Goal: Transaction & Acquisition: Purchase product/service

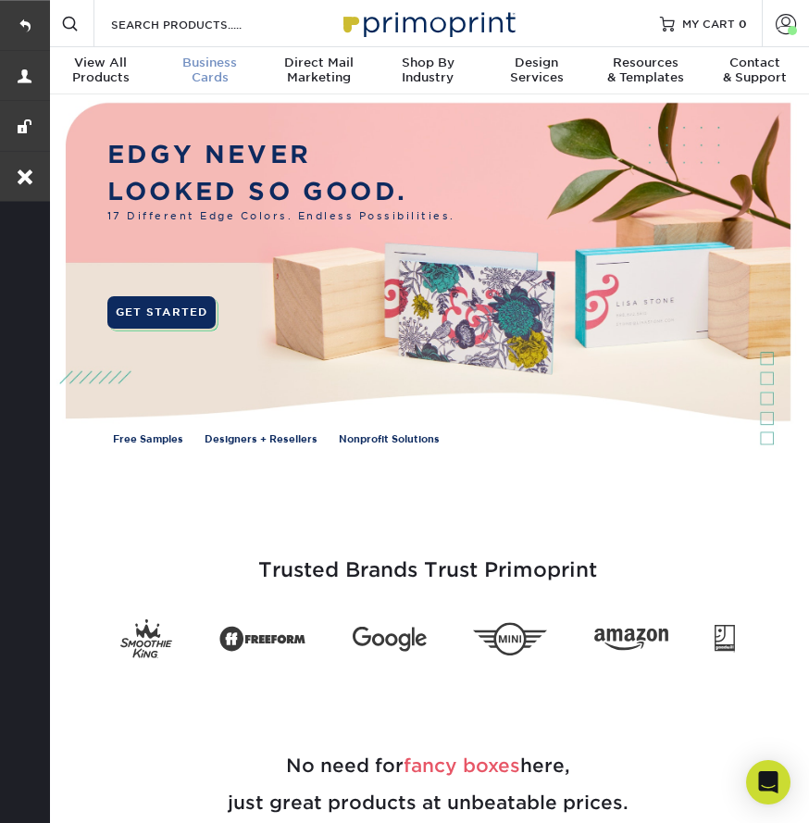
click at [219, 68] on span "Business" at bounding box center [210, 63] width 109 height 15
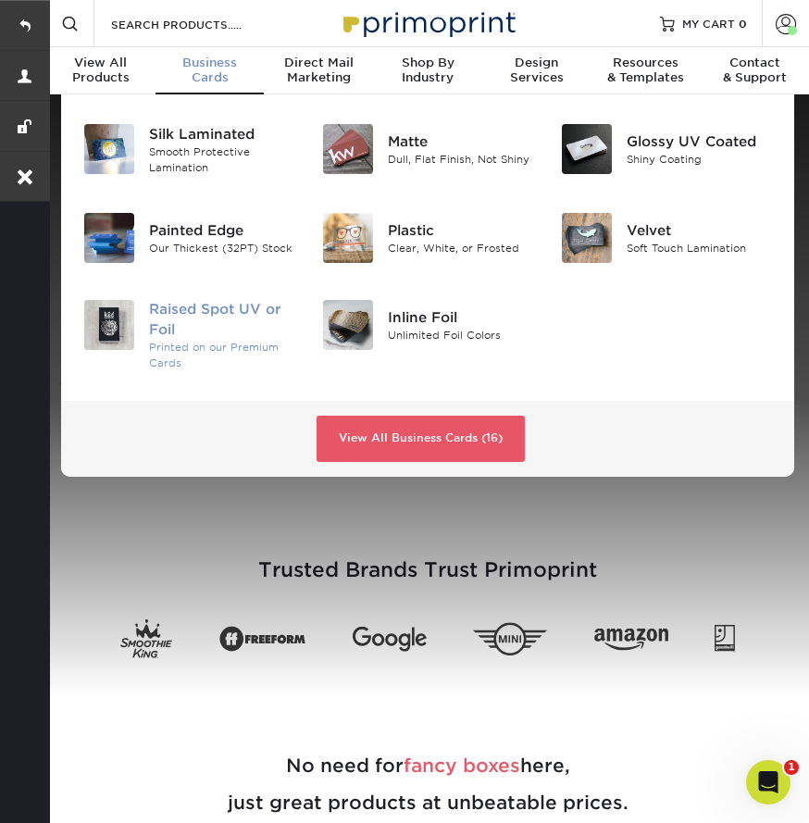
click at [219, 310] on div "Raised Spot UV or Foil" at bounding box center [221, 320] width 145 height 41
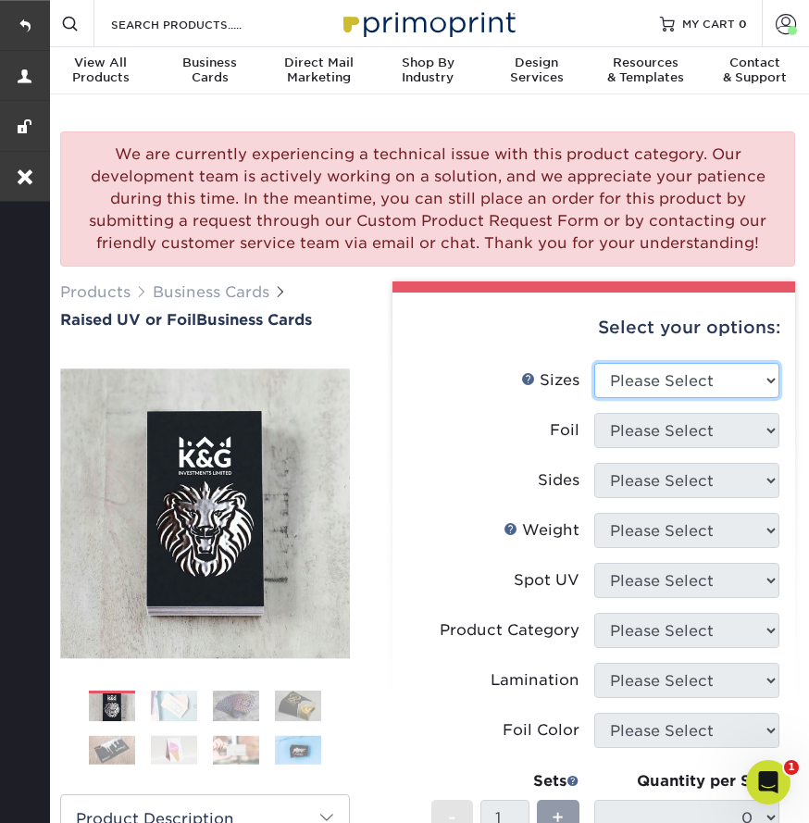
select select "2.00x3.50"
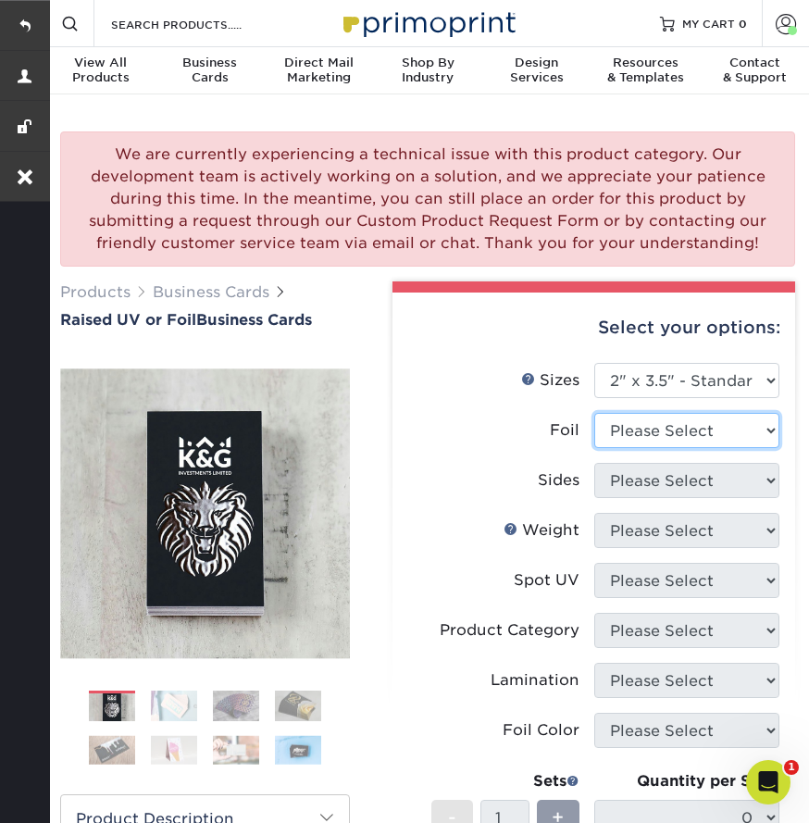
select select "0"
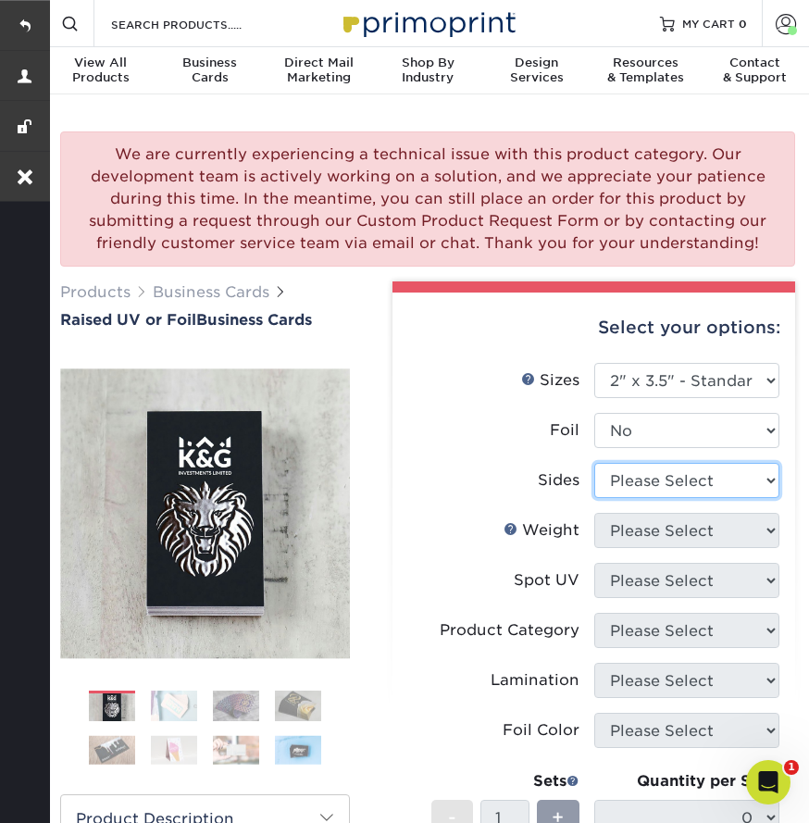
select select "13abbda7-1d64-4f25-8bb2-c179b224825d"
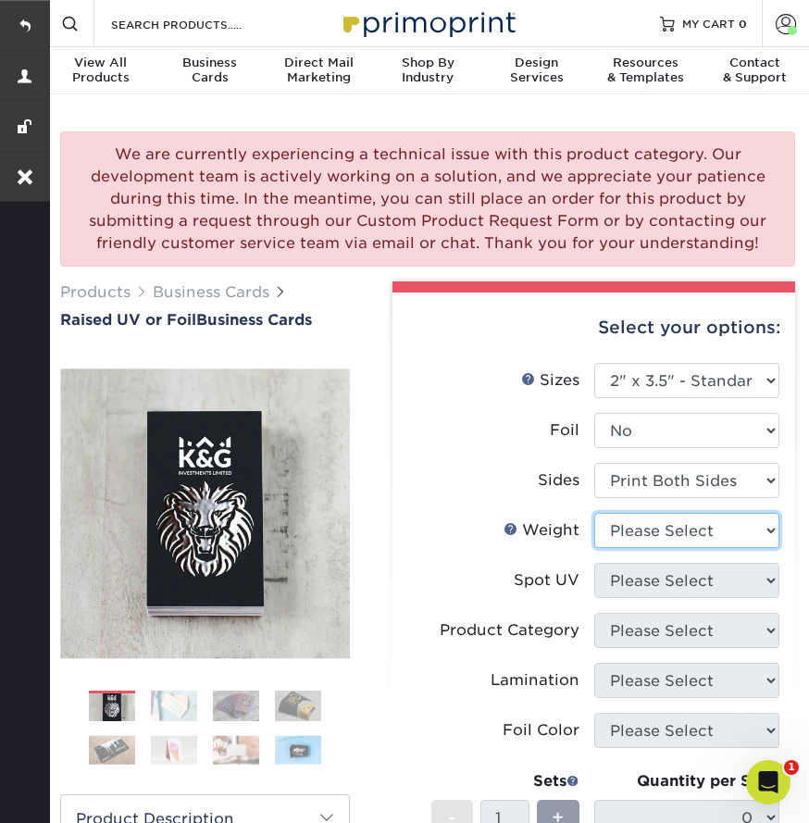
select select "16PT"
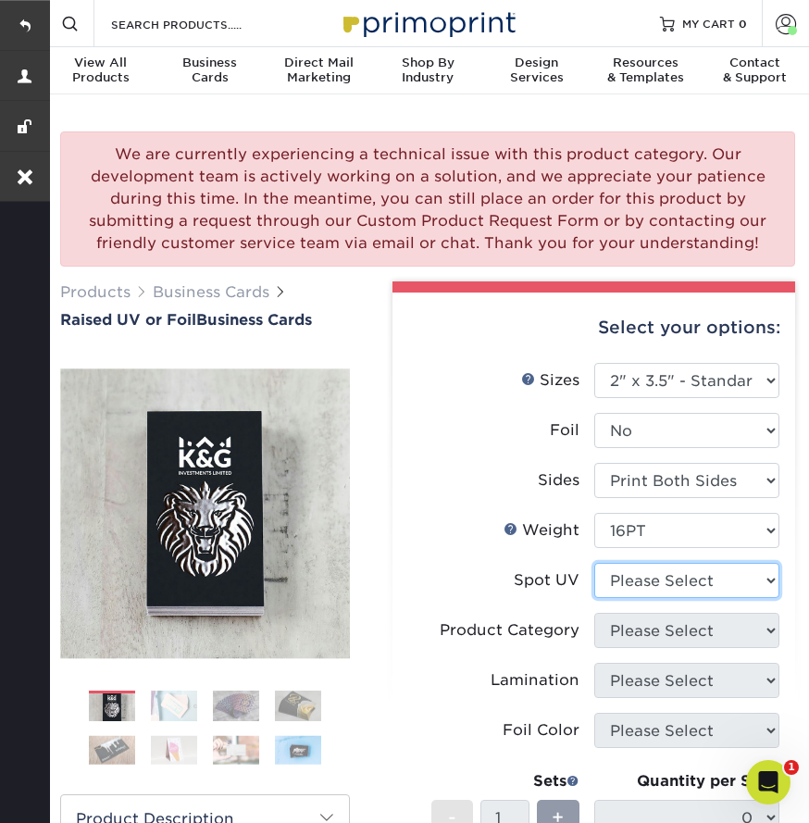
select select "1"
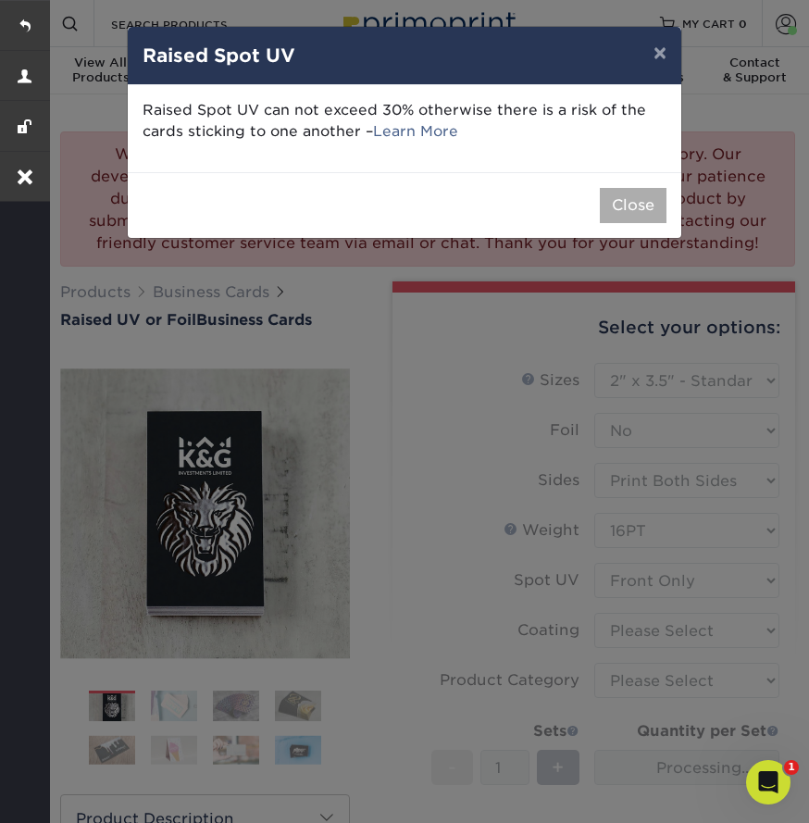
click at [626, 194] on button "Close" at bounding box center [633, 205] width 67 height 35
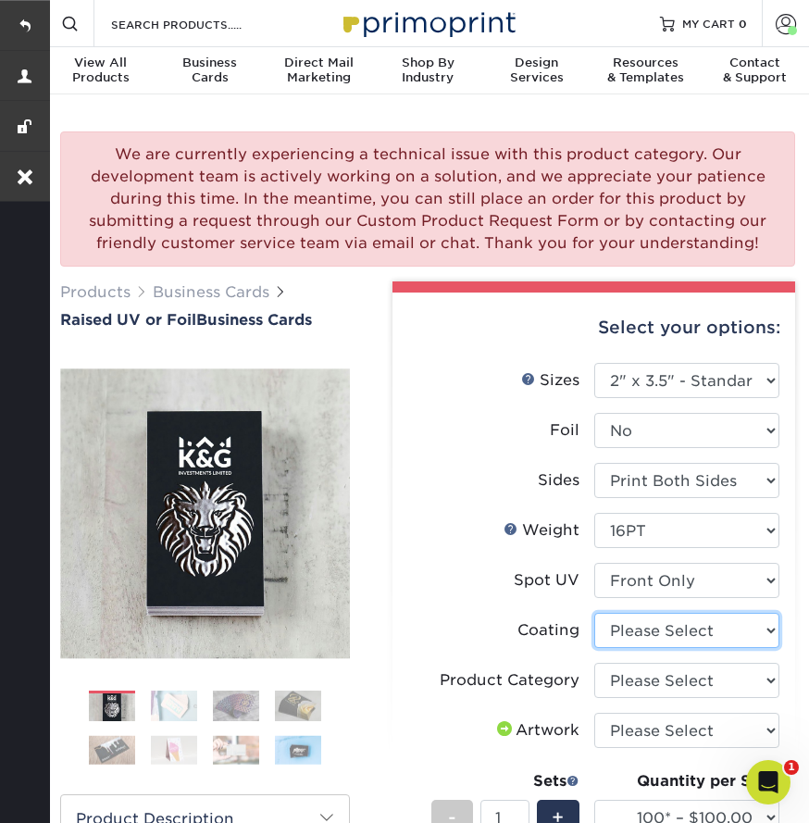
select select "3e7618de-abca-4bda-9f97-8b9129e913d8"
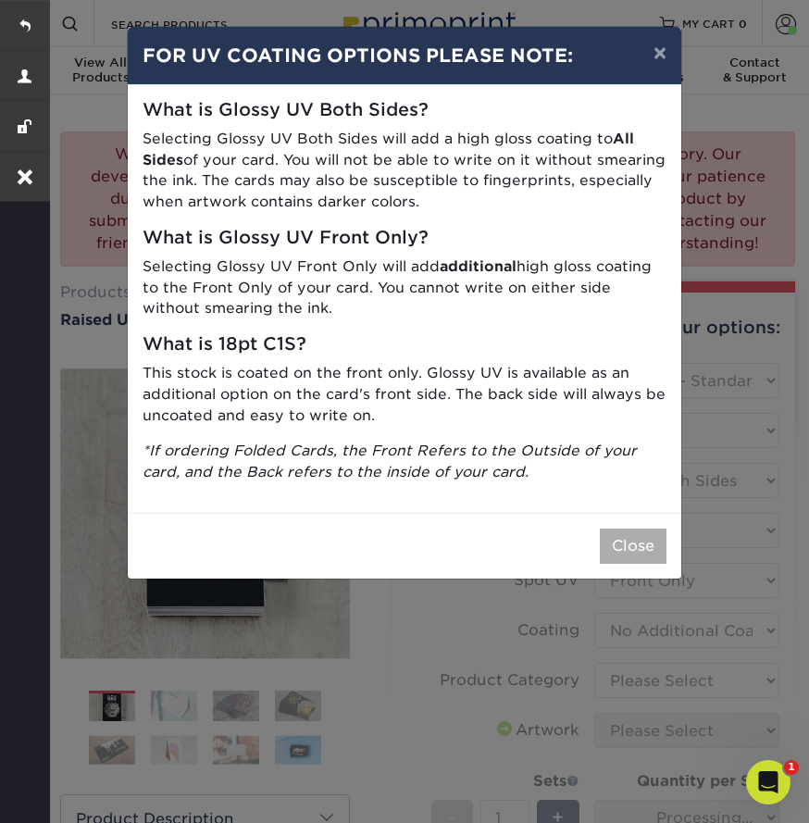
click at [651, 542] on button "Close" at bounding box center [633, 546] width 67 height 35
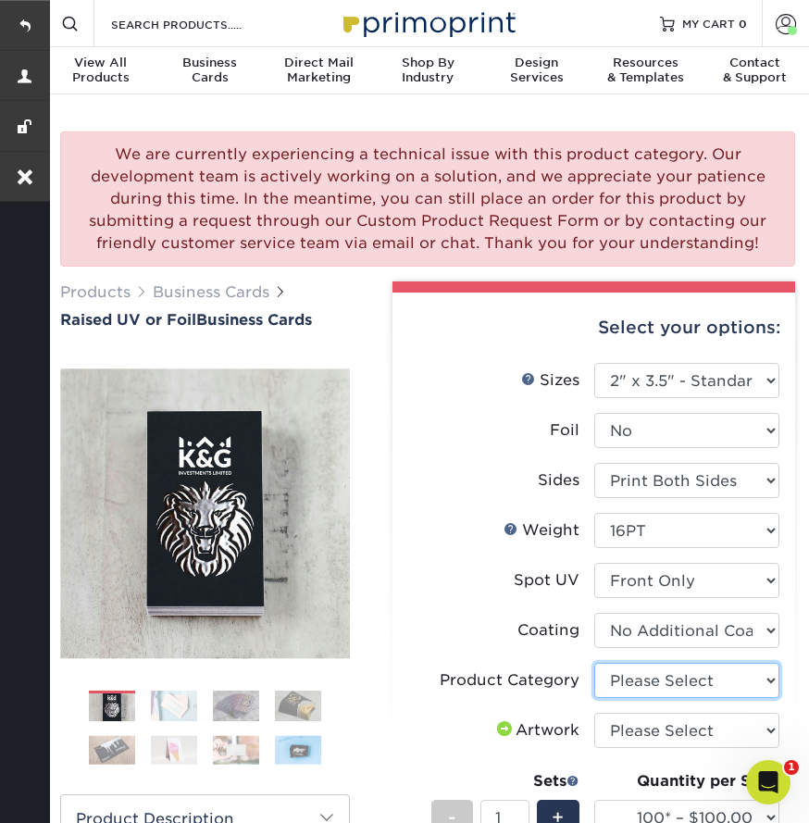
select select "3b5148f1-0588-4f88-a218-97bcfdce65c1"
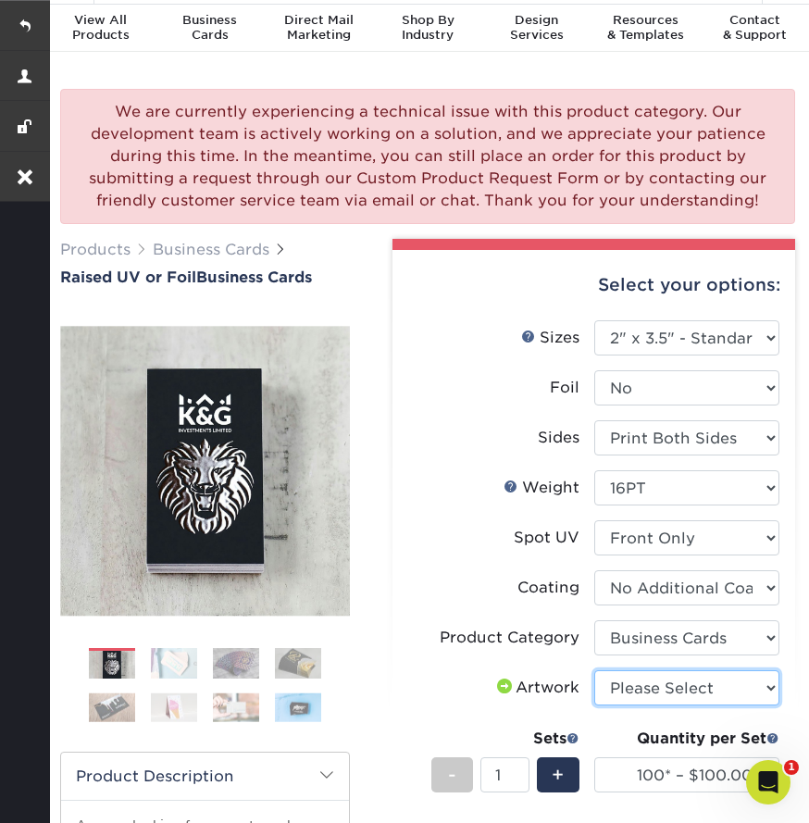
select select "upload"
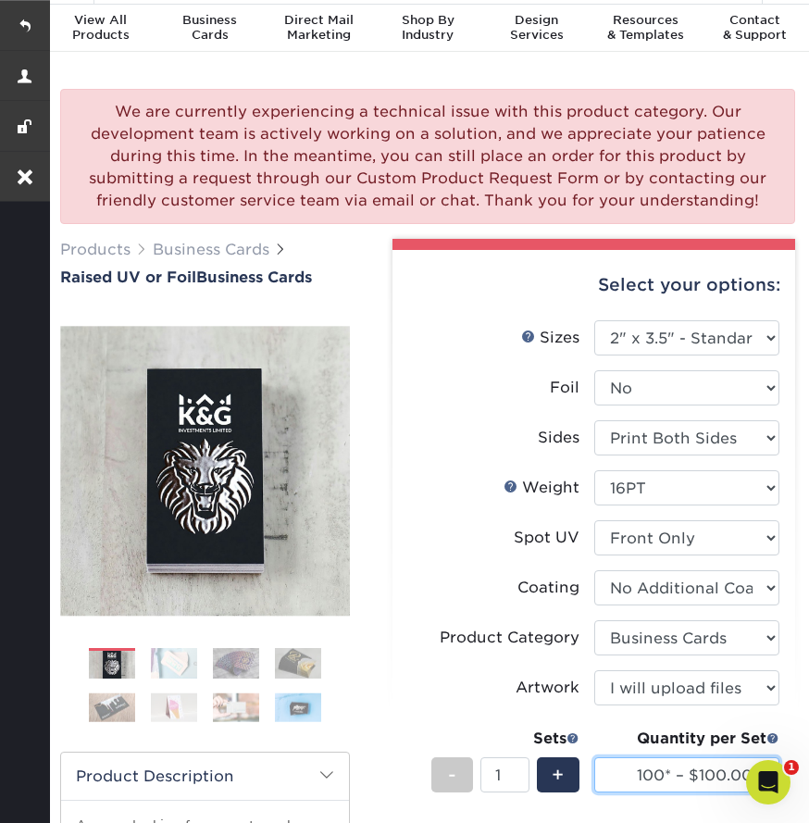
select select "500* – $192.00"
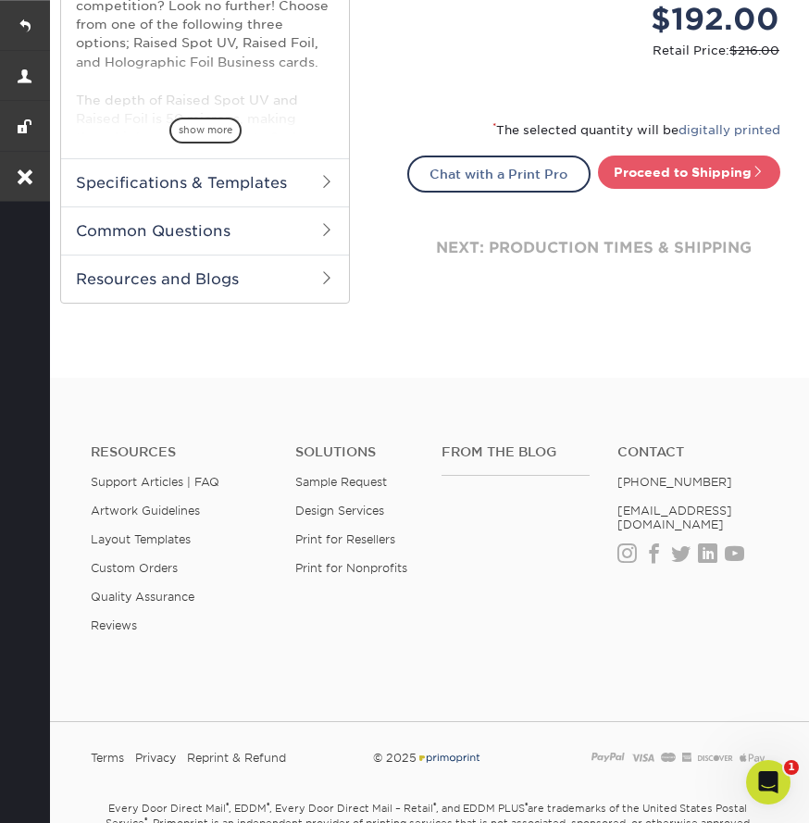
scroll to position [590, 0]
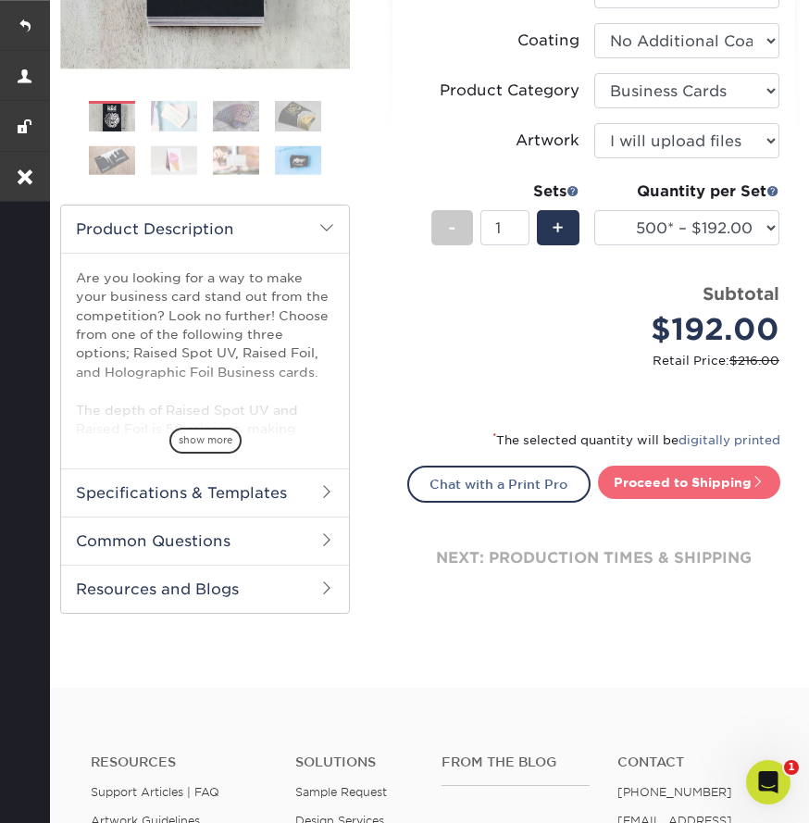
click at [689, 472] on link "Proceed to Shipping" at bounding box center [689, 482] width 182 height 33
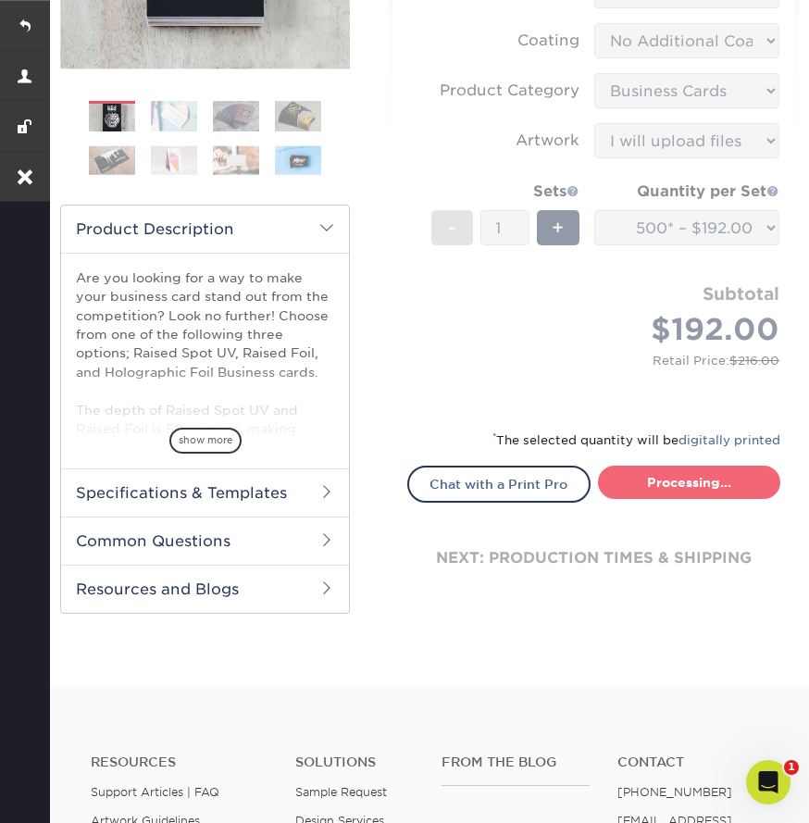
type input "Set 1"
select select "028e9ad4-f42b-42cd-b8a3-fa699623ed4c"
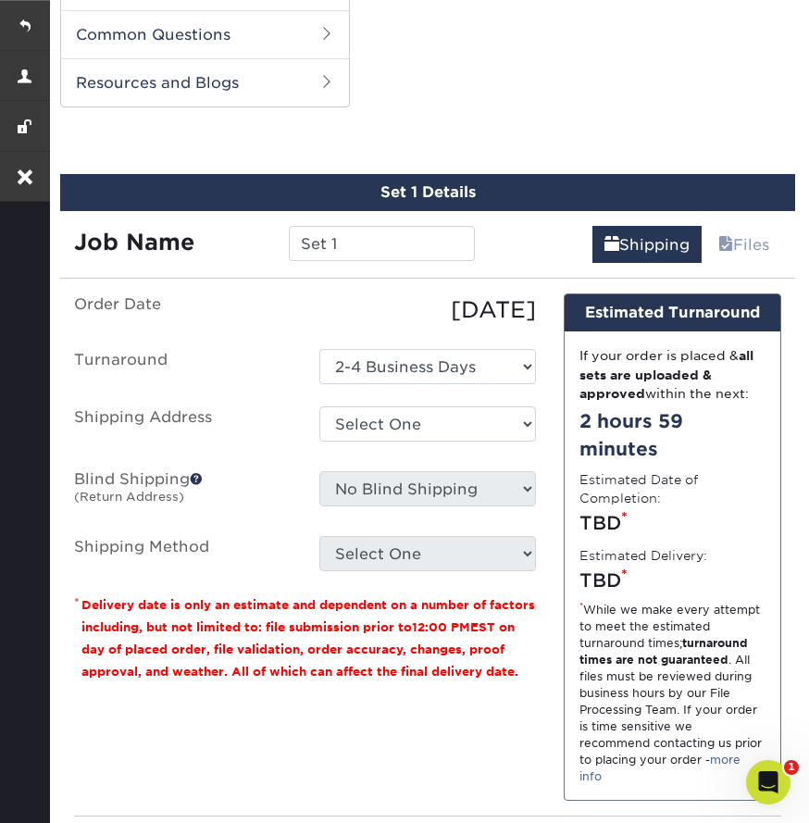
scroll to position [1112, 0]
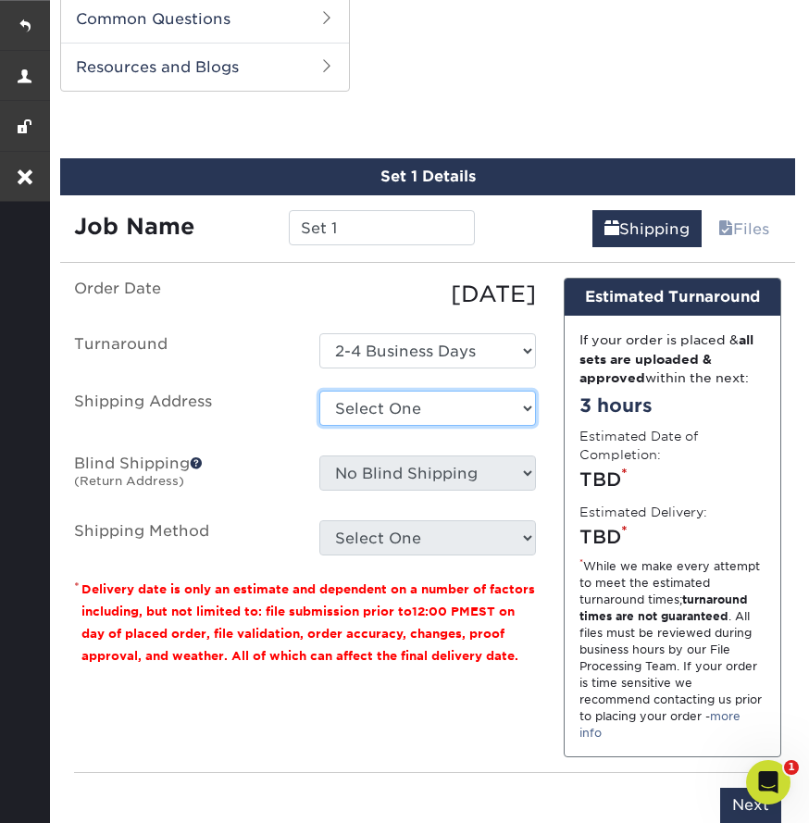
select select "newaddress"
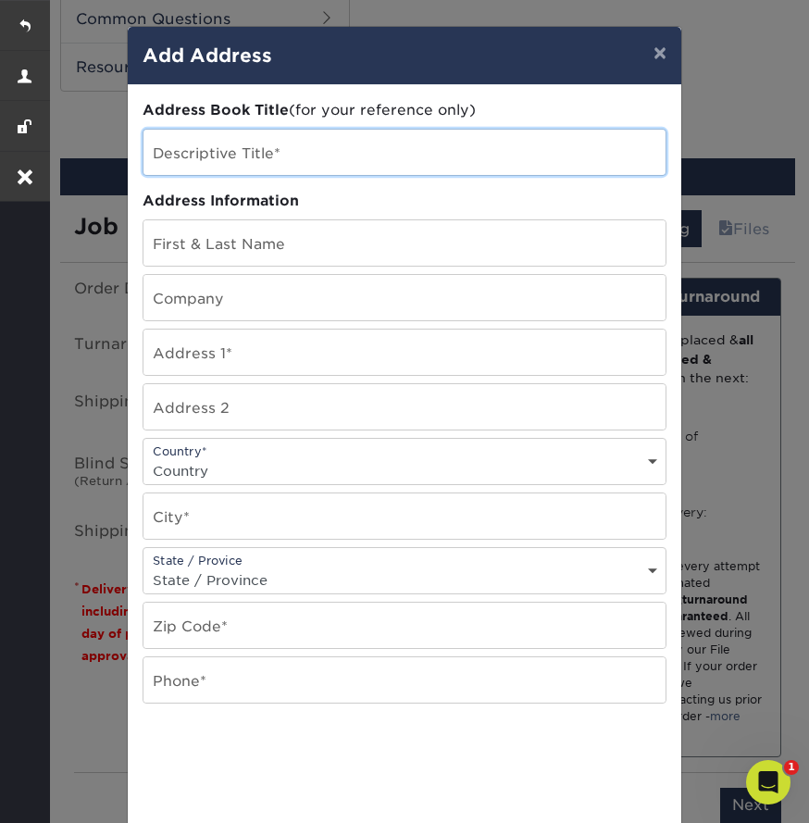
click at [246, 153] on input "text" at bounding box center [405, 152] width 522 height 45
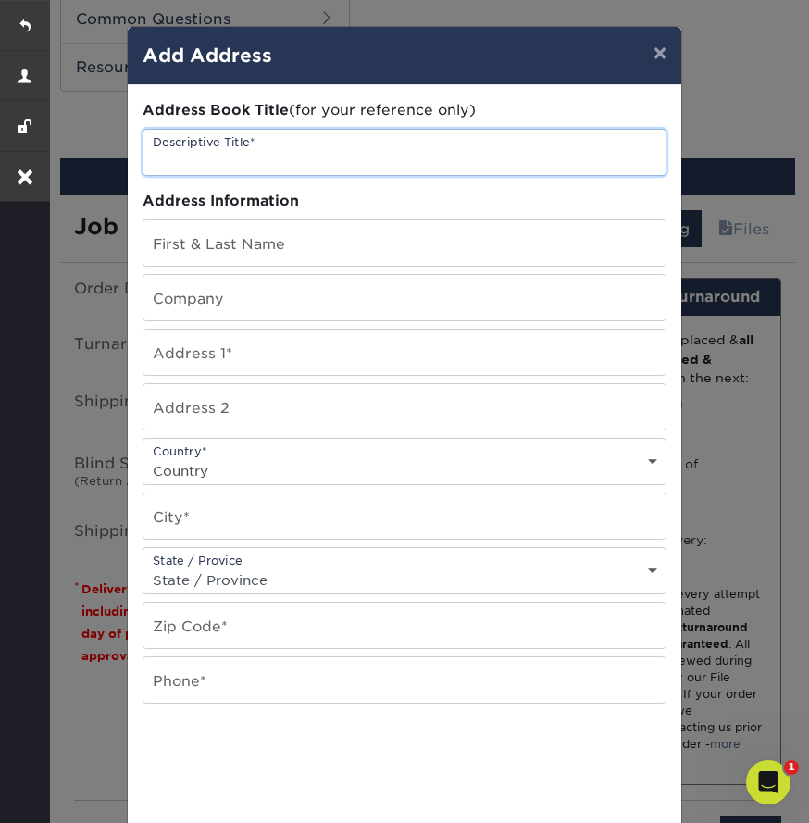
click at [229, 149] on input "text" at bounding box center [405, 152] width 522 height 45
paste input "Lori Schisler"
type input "Lori Schisler"
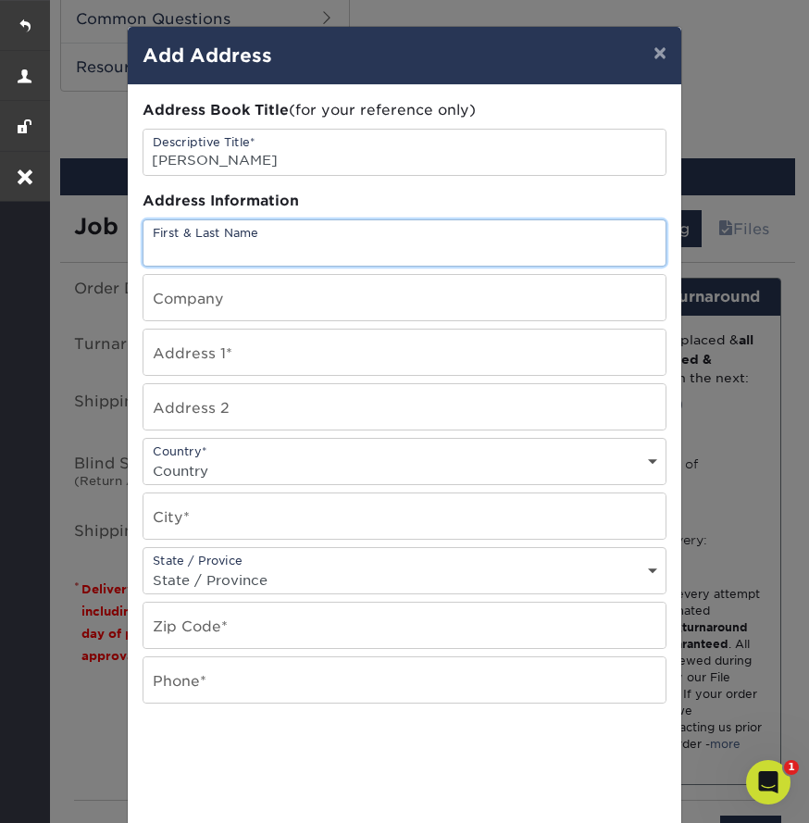
paste input "Lori Schisler"
type input "Lori Schisler"
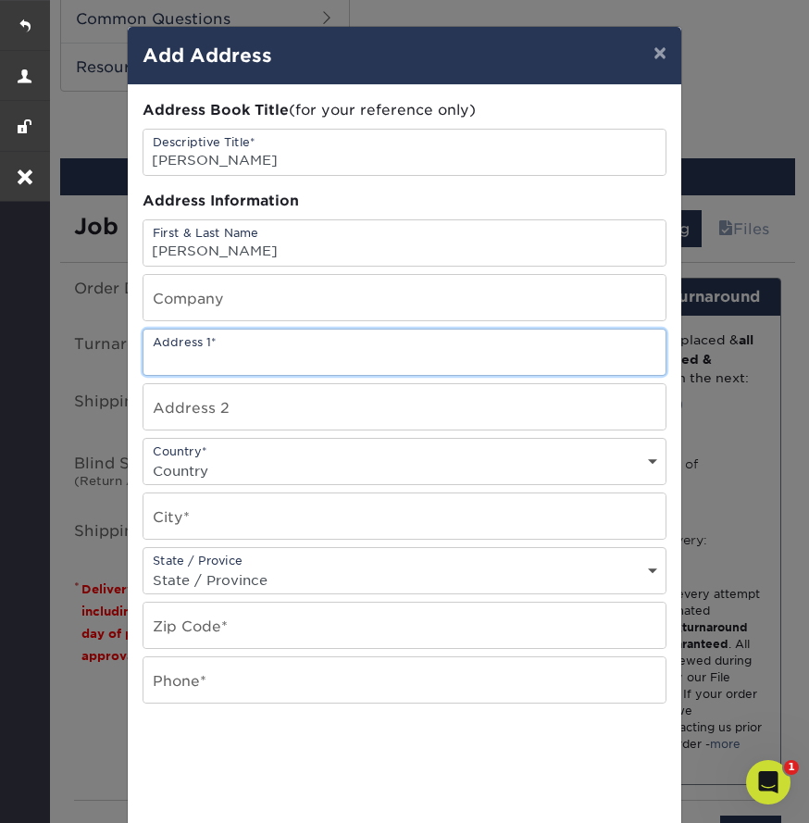
paste input "1910 S Stapley Dr"
type input "1910 S Stapley Dr"
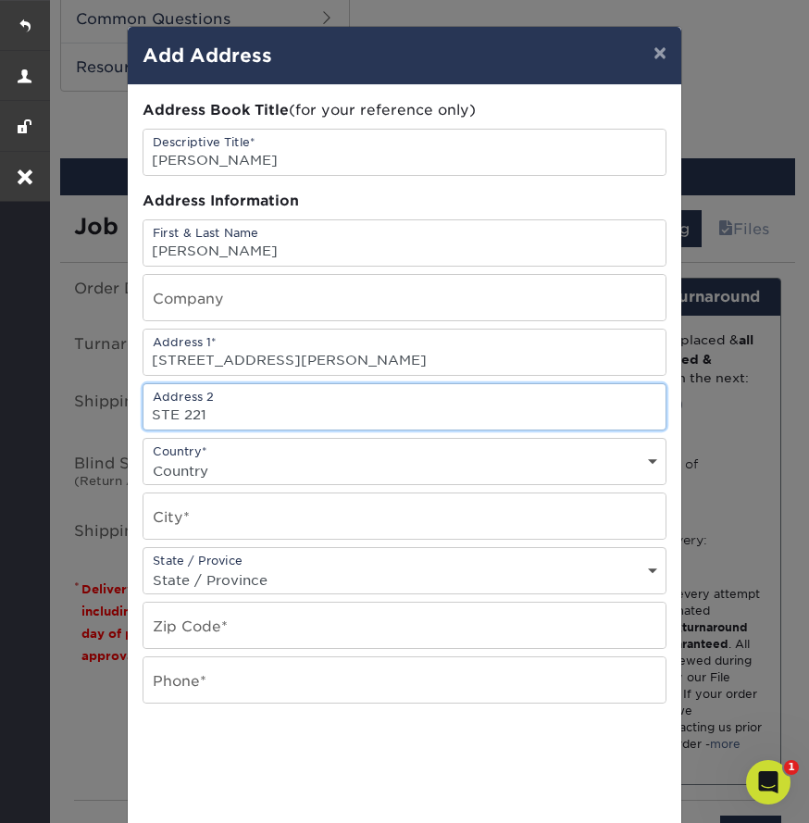
type input "STE 221"
select select "US"
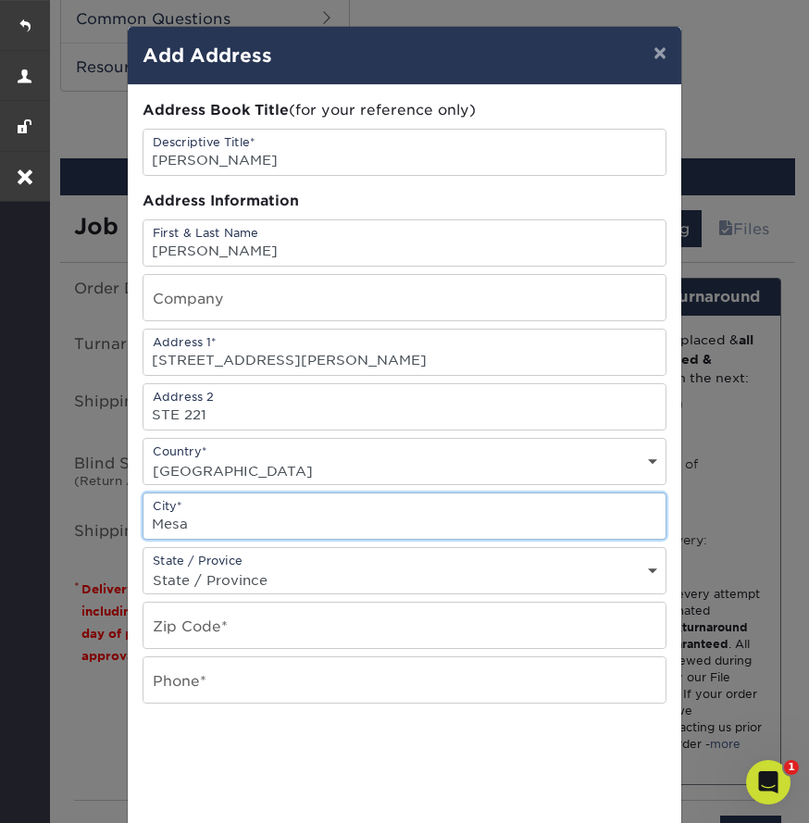
type input "Mesa"
select select "AZ"
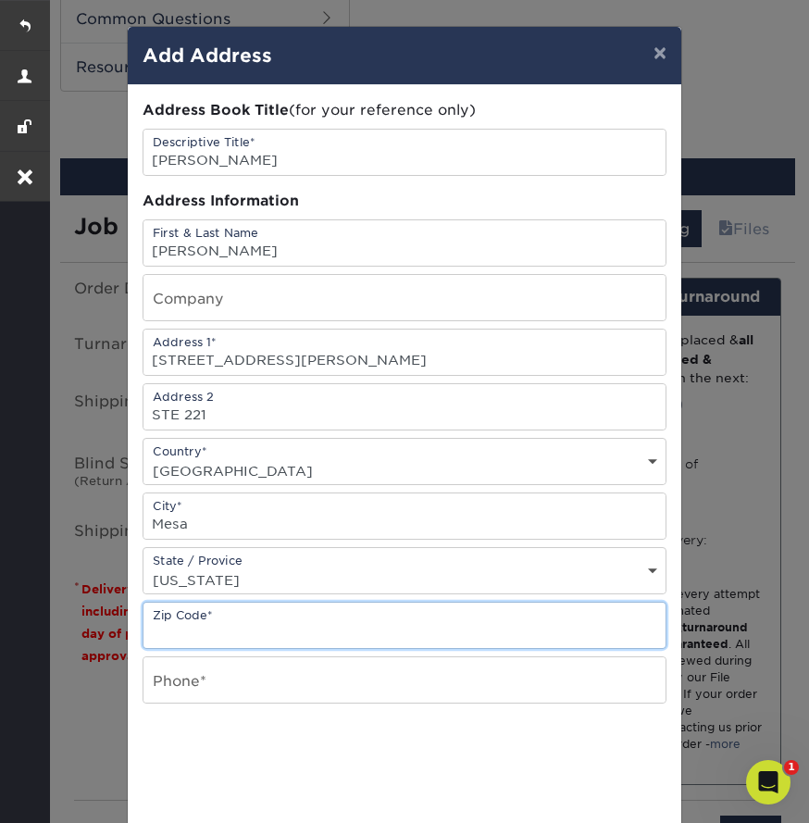
click at [197, 633] on input "text" at bounding box center [405, 625] width 522 height 45
paste input "85204"
type input "85204"
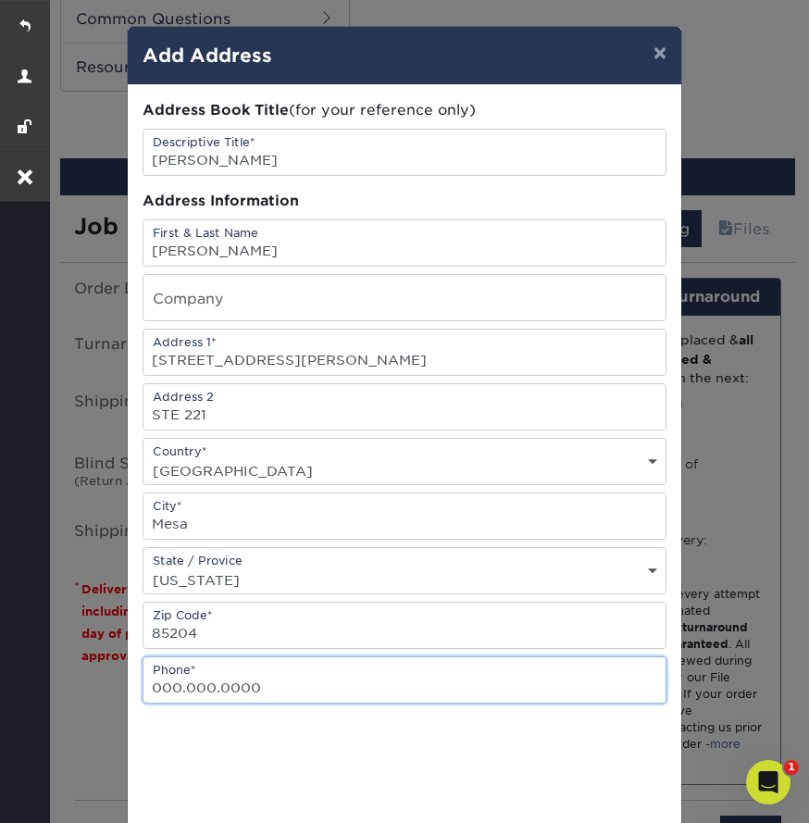
type input "000.000.0000"
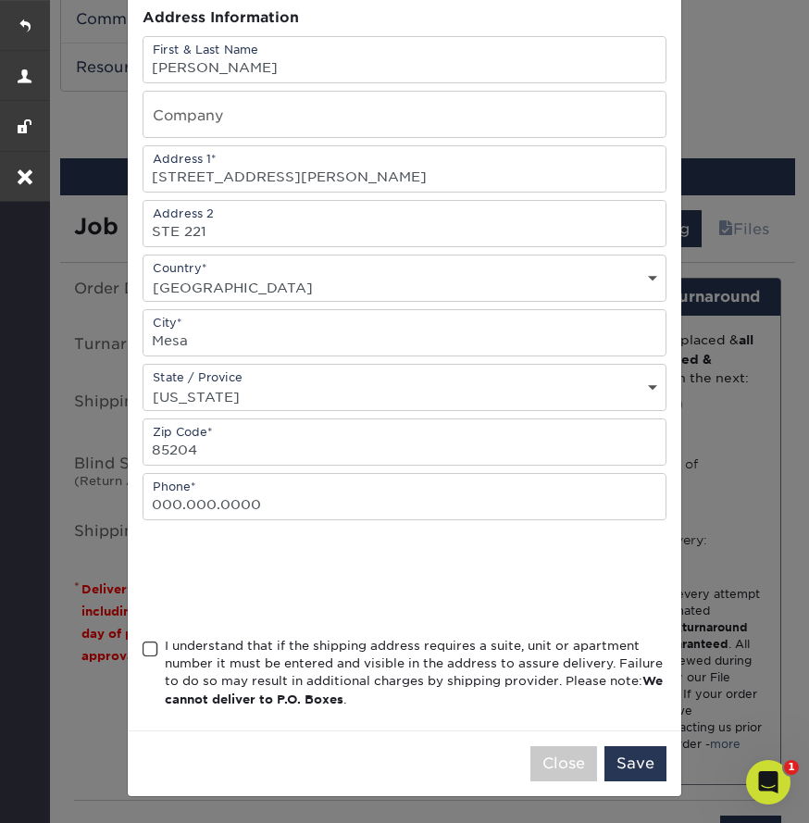
scroll to position [188, 0]
click at [156, 651] on span at bounding box center [151, 650] width 16 height 18
click at [0, 0] on input "I understand that if the shipping address requires a suite, unit or apartment n…" at bounding box center [0, 0] width 0 height 0
click at [642, 761] on button "Save" at bounding box center [636, 763] width 62 height 35
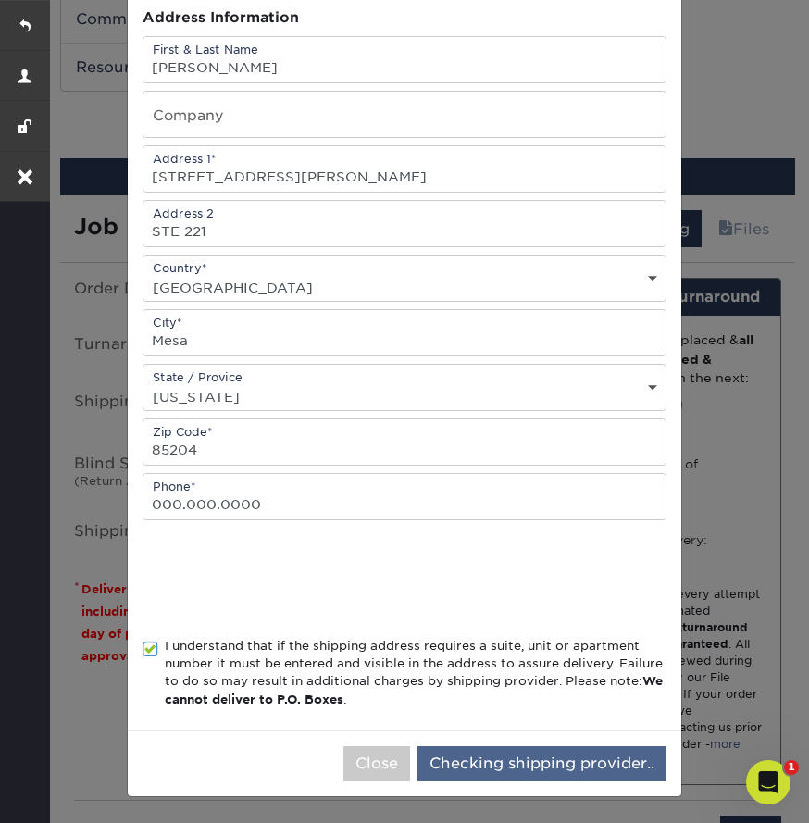
scroll to position [0, 0]
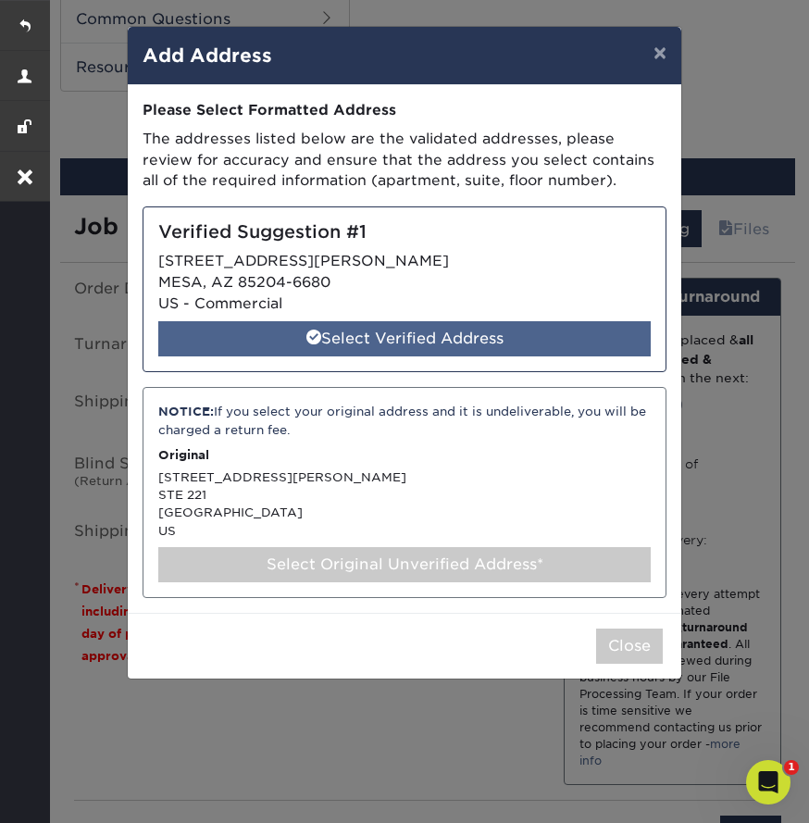
click at [396, 343] on div "Select Verified Address" at bounding box center [404, 338] width 493 height 35
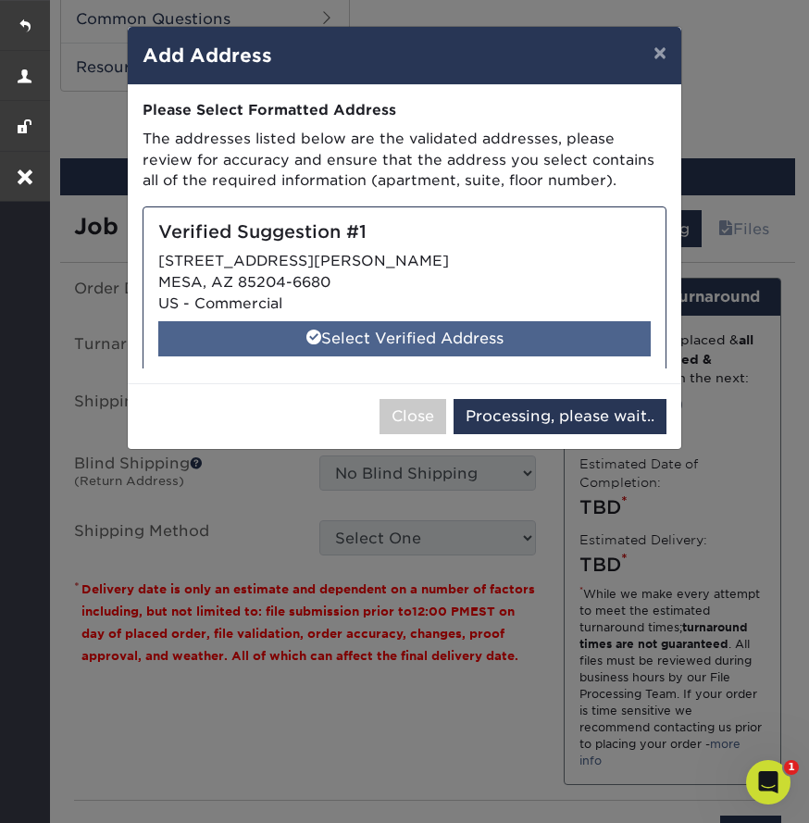
select select "286901"
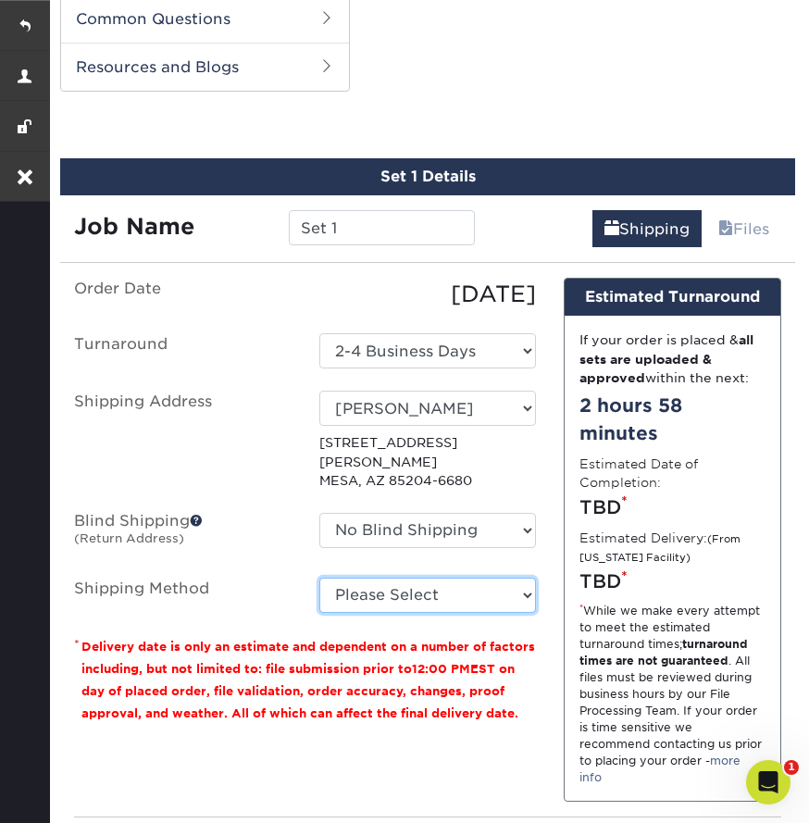
select select "03"
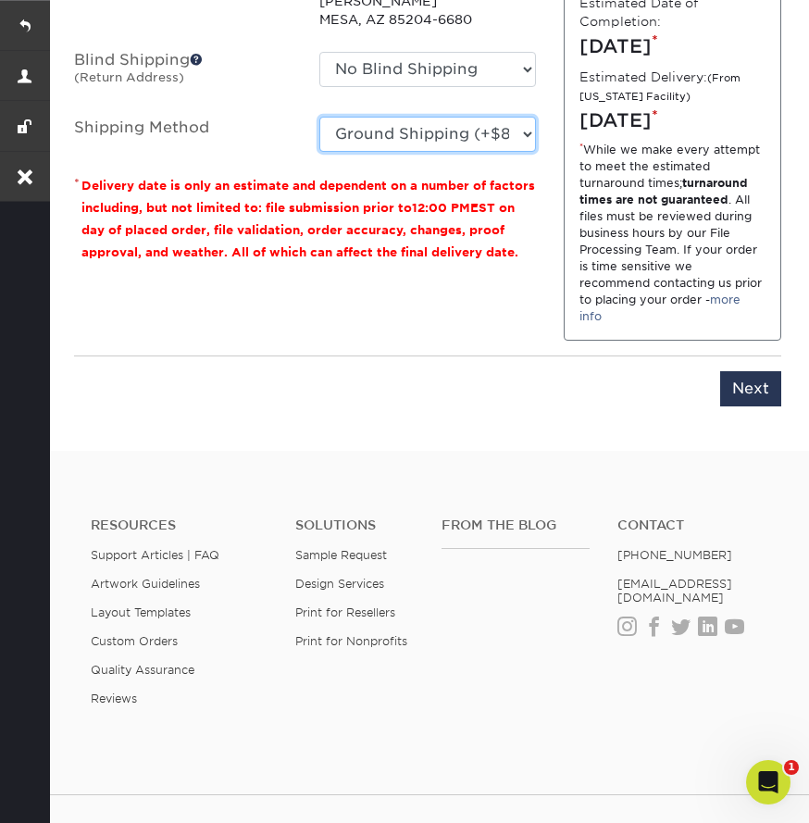
scroll to position [1641, 0]
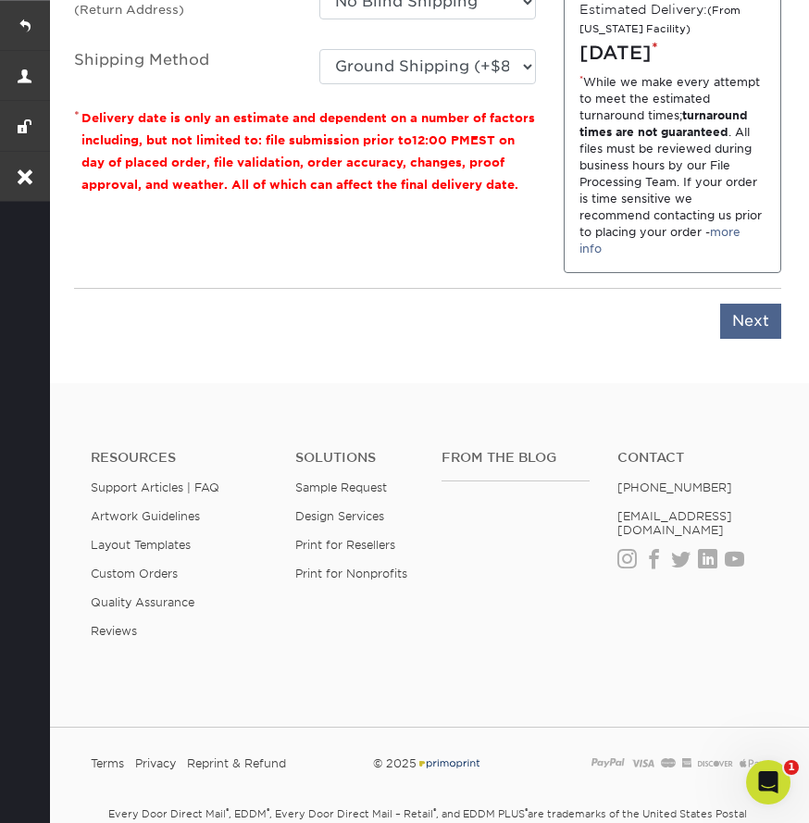
click at [738, 339] on input "Next" at bounding box center [750, 321] width 61 height 35
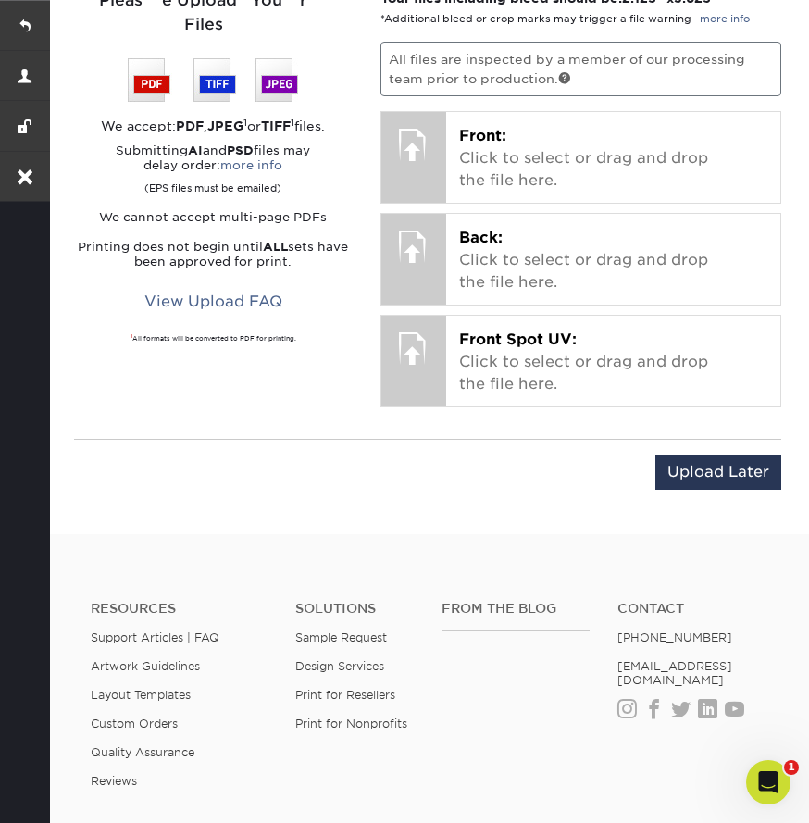
scroll to position [1158, 0]
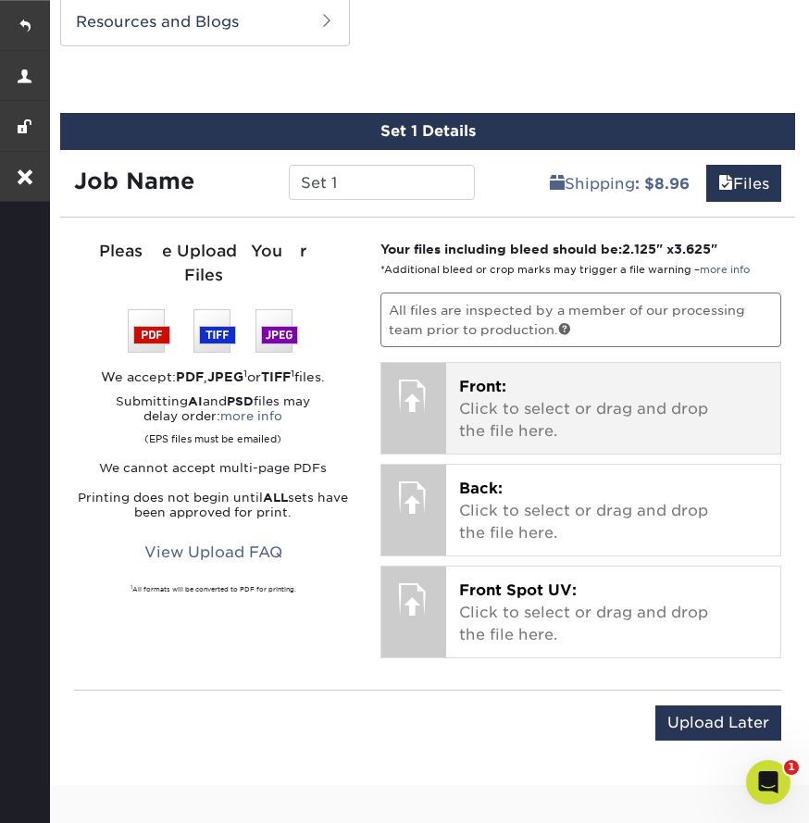
click at [482, 404] on p "Front: Click to select or drag and drop the file here." at bounding box center [613, 409] width 308 height 67
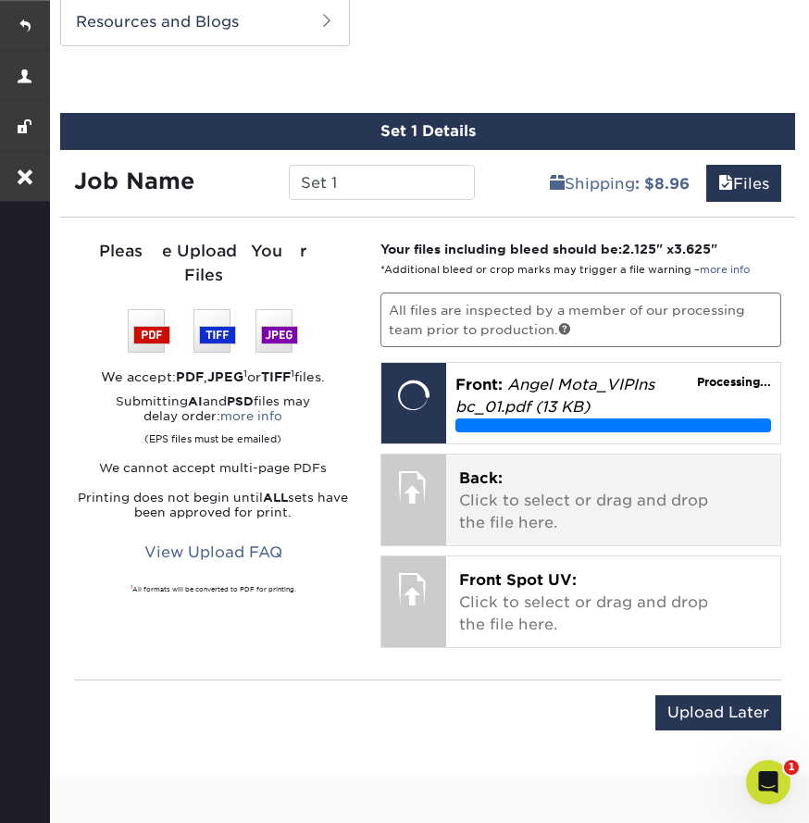
click at [577, 498] on p "Back: Click to select or drag and drop the file here." at bounding box center [613, 501] width 308 height 67
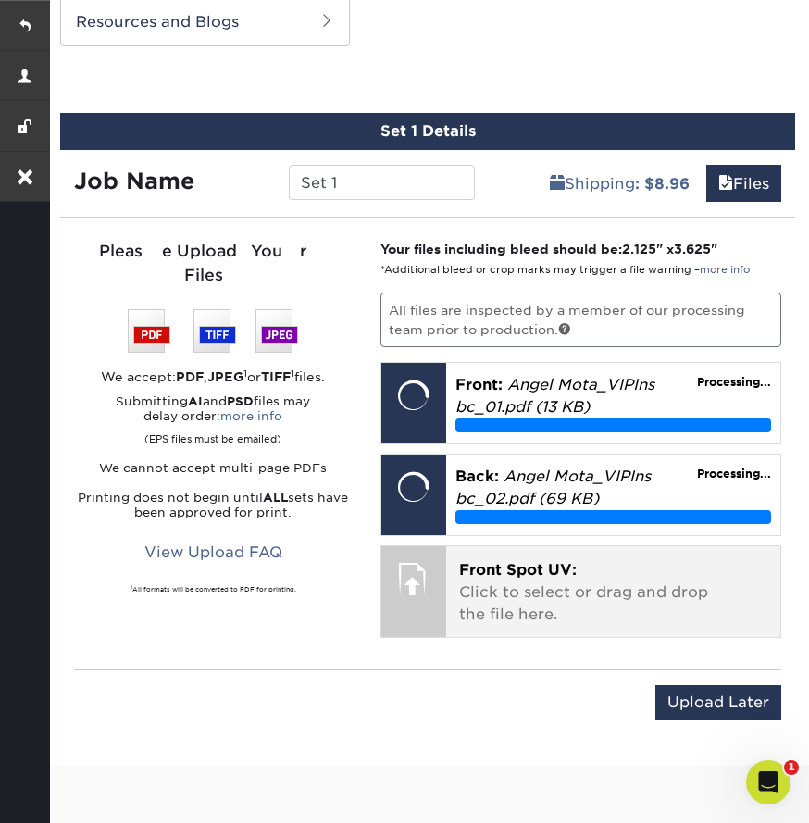
click at [633, 593] on p "Front Spot UV: Click to select or drag and drop the file here." at bounding box center [613, 592] width 308 height 67
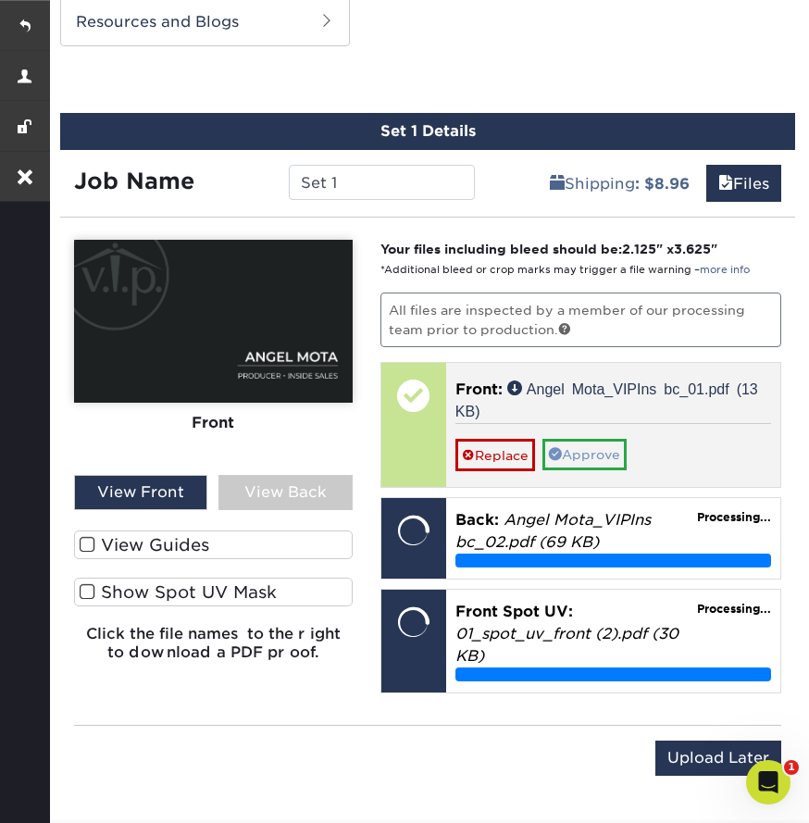
click at [582, 450] on link "Approve" at bounding box center [585, 454] width 84 height 31
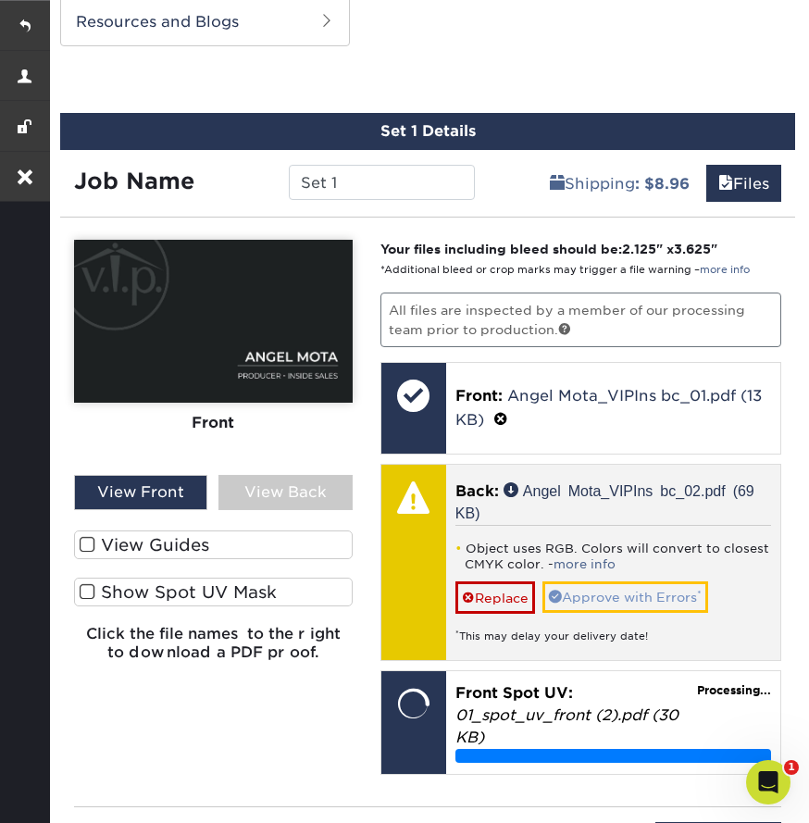
click at [616, 588] on link "Approve with Errors *" at bounding box center [626, 597] width 166 height 31
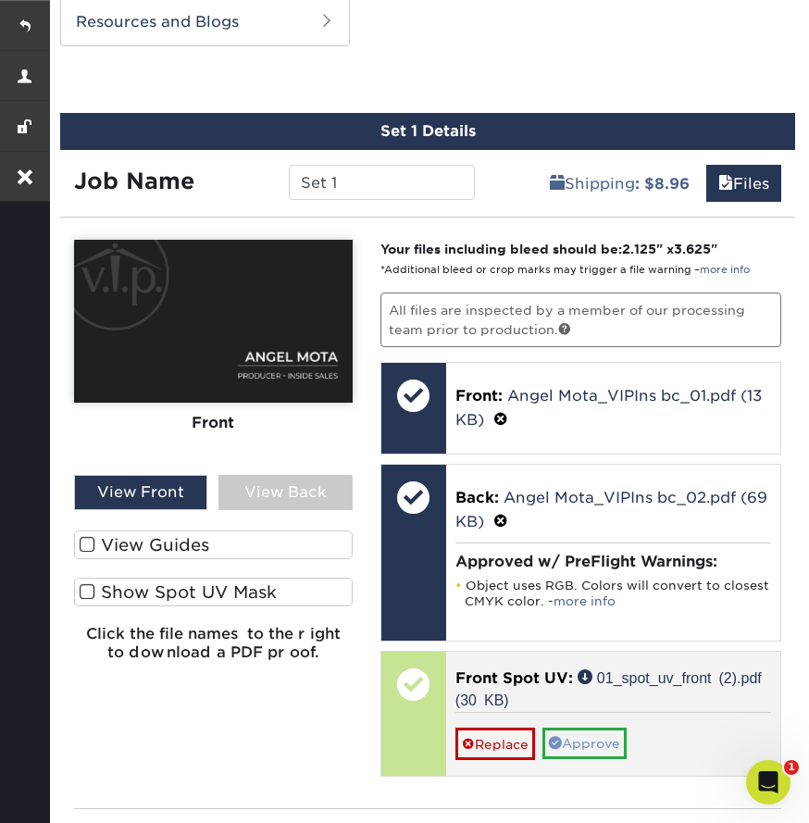
click at [612, 738] on link "Approve" at bounding box center [585, 743] width 84 height 31
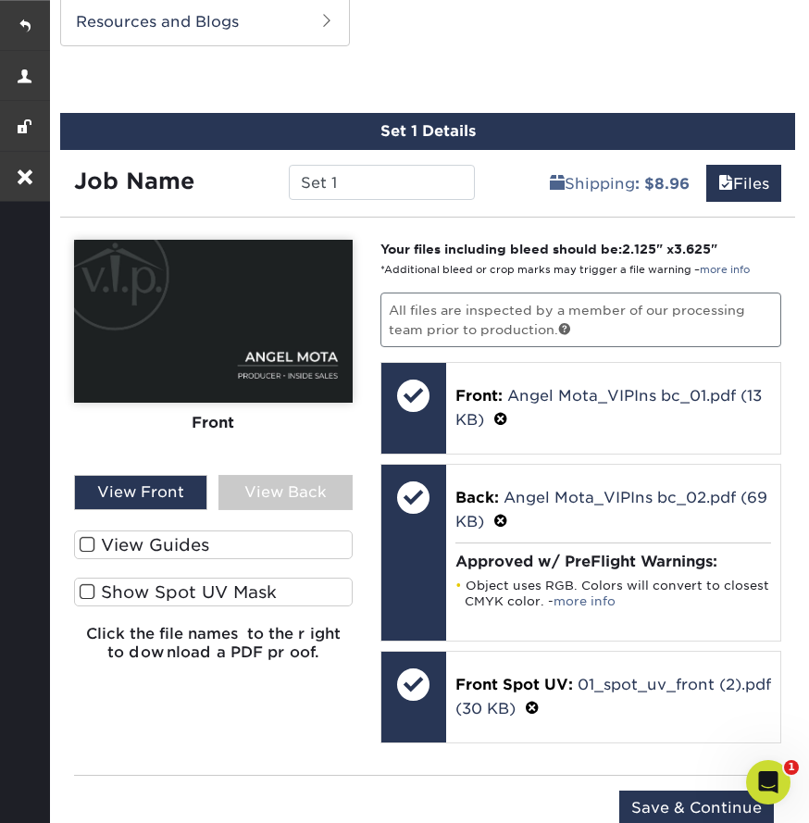
click at [89, 593] on span at bounding box center [88, 592] width 16 height 18
click at [0, 0] on input "Show Spot UV Mask" at bounding box center [0, 0] width 0 height 0
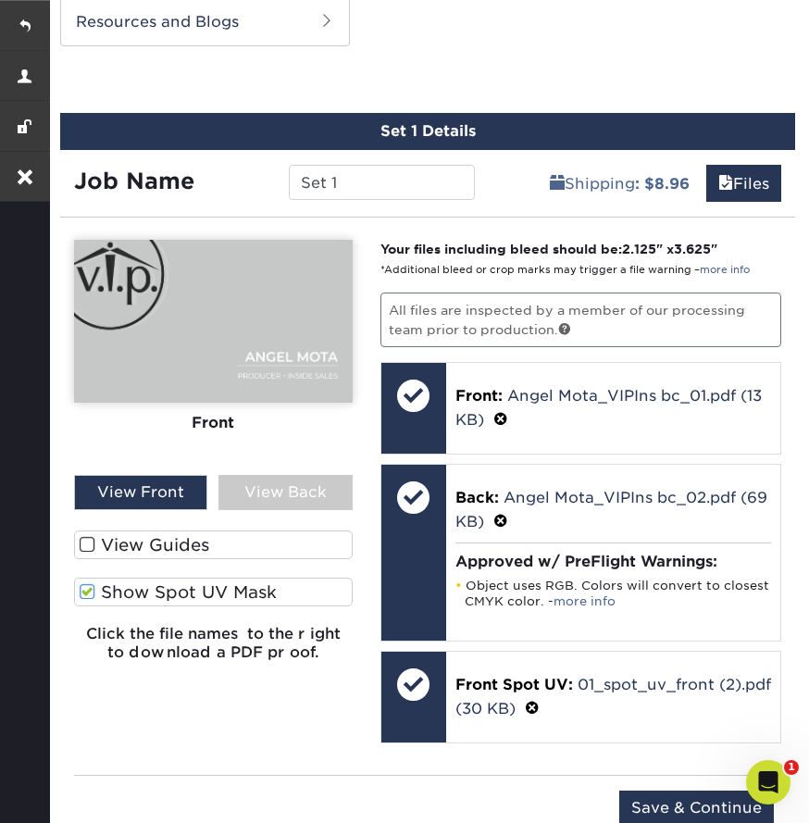
click at [94, 599] on span at bounding box center [88, 592] width 16 height 18
click at [0, 0] on input "Show Spot UV Mask" at bounding box center [0, 0] width 0 height 0
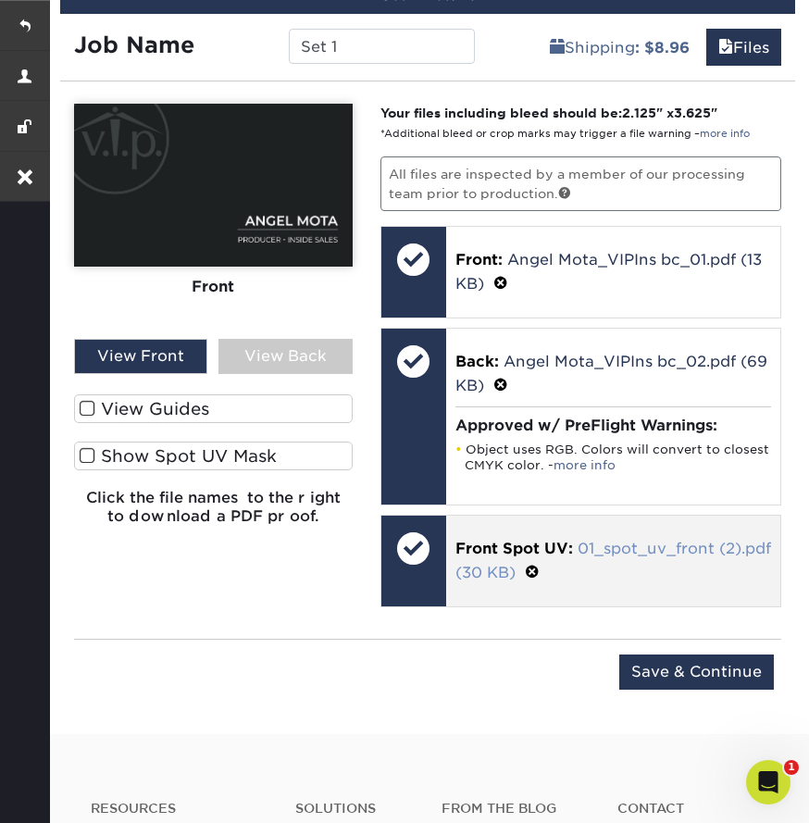
scroll to position [1376, 0]
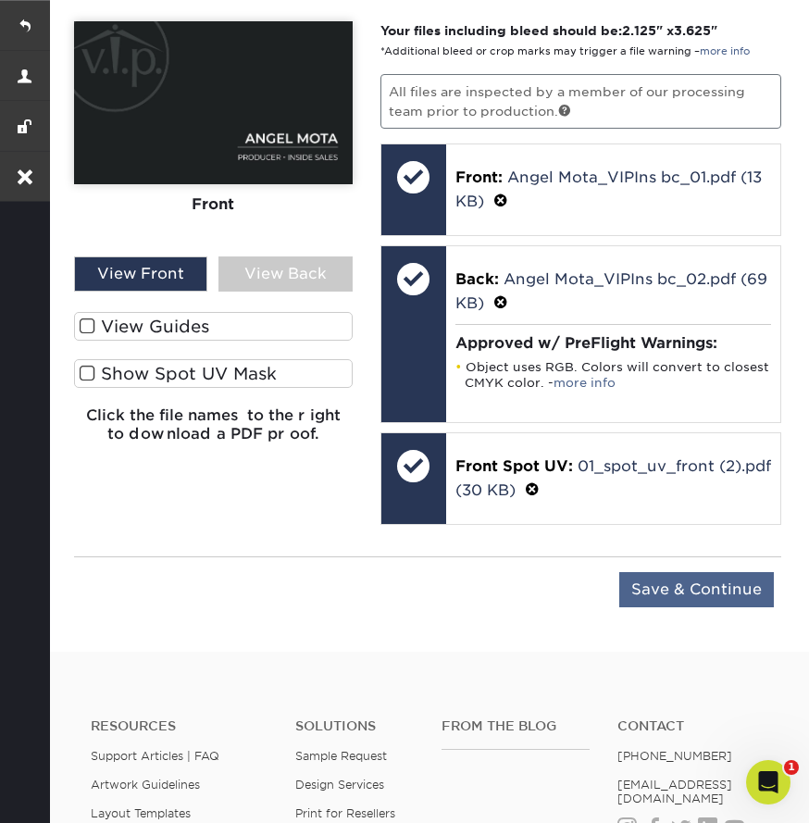
click at [675, 586] on input "Save & Continue" at bounding box center [697, 589] width 155 height 35
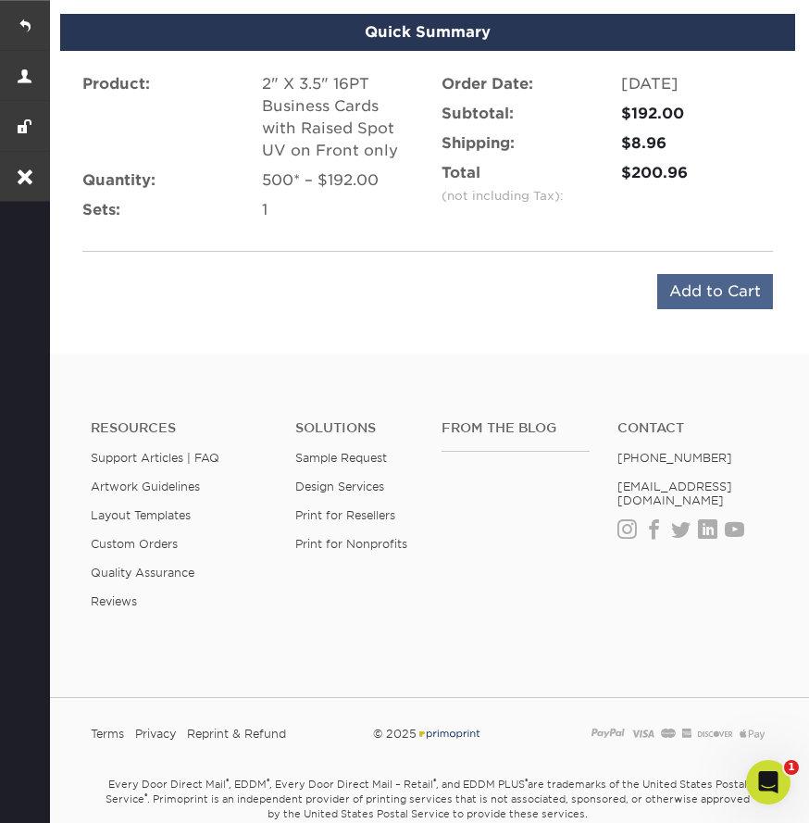
click at [720, 301] on input "Add to Cart" at bounding box center [716, 291] width 116 height 35
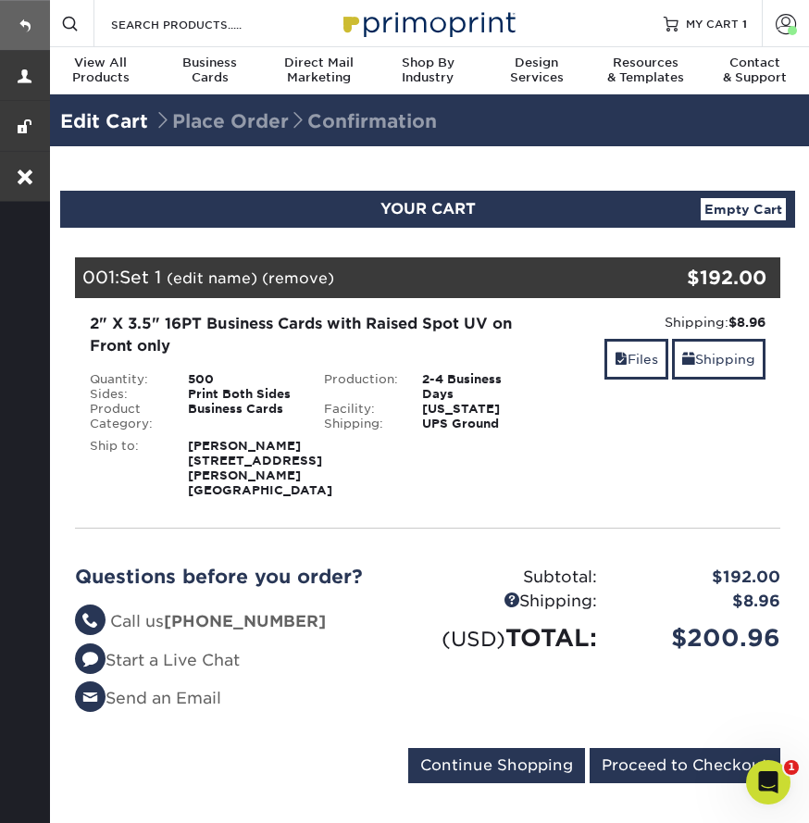
click at [12, 19] on link at bounding box center [25, 25] width 50 height 50
click at [627, 364] on link "Files" at bounding box center [637, 359] width 64 height 40
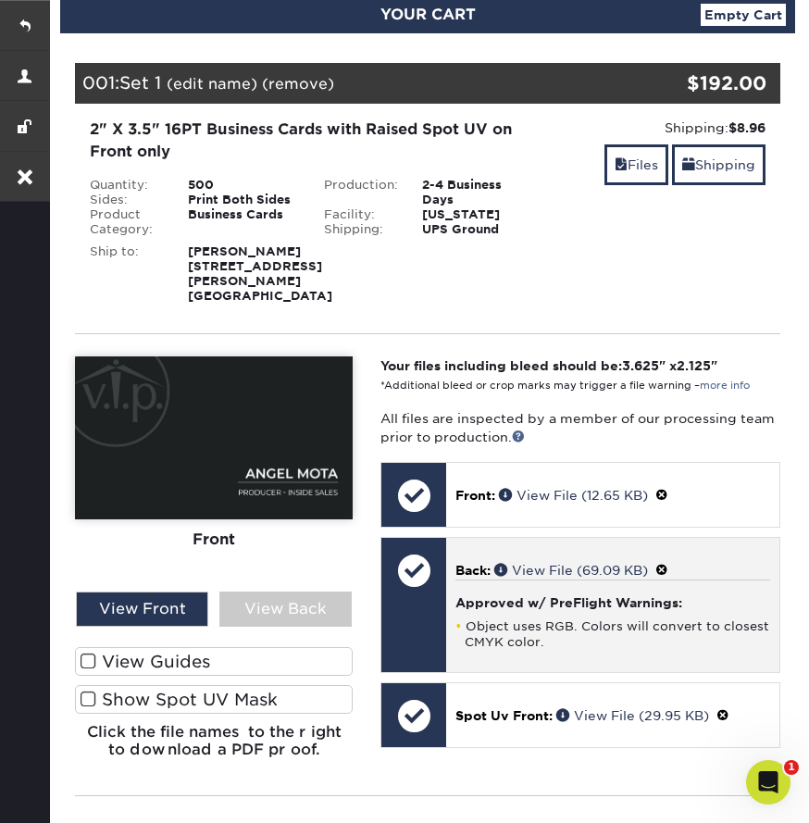
scroll to position [194, 0]
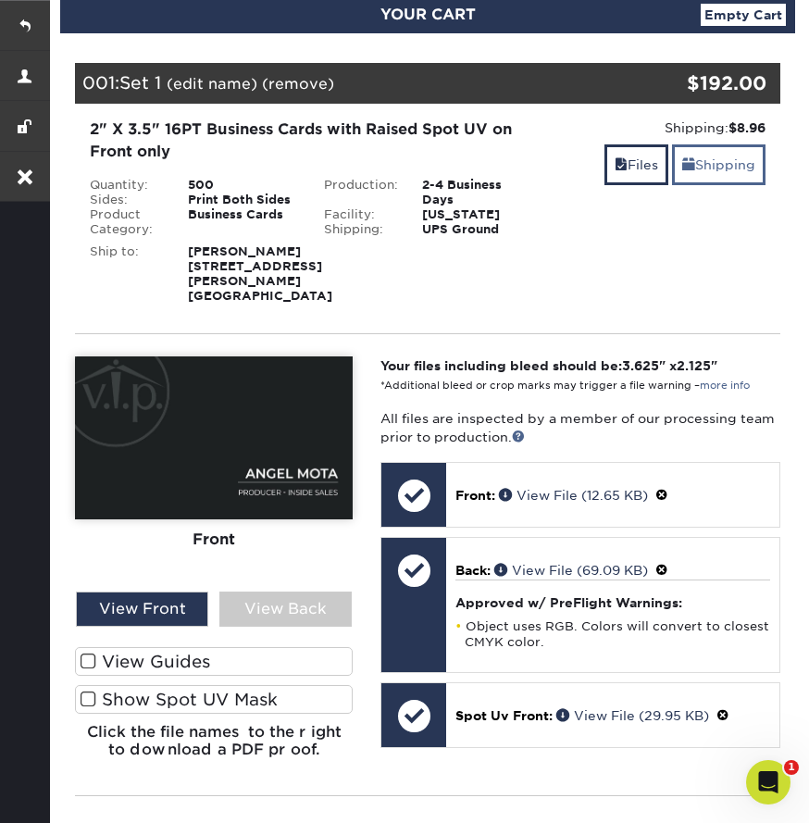
click at [732, 169] on link "Shipping" at bounding box center [719, 164] width 94 height 40
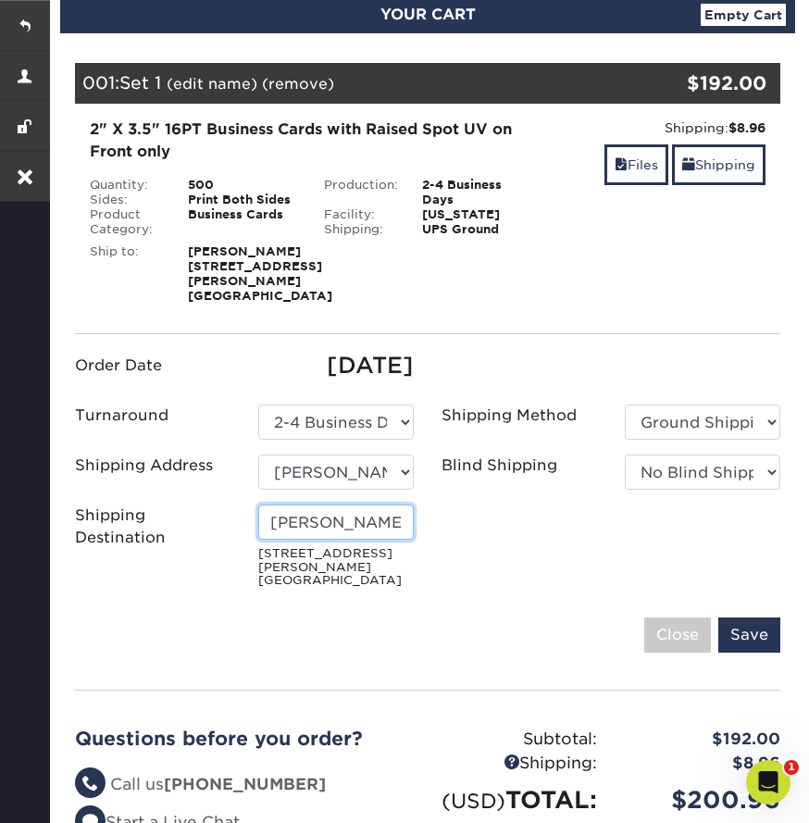
drag, startPoint x: 372, startPoint y: 523, endPoint x: 216, endPoint y: 523, distance: 156.5
paste input "Angel Mota"
type input "Angel Mota"
click at [744, 625] on input "Save" at bounding box center [750, 635] width 62 height 35
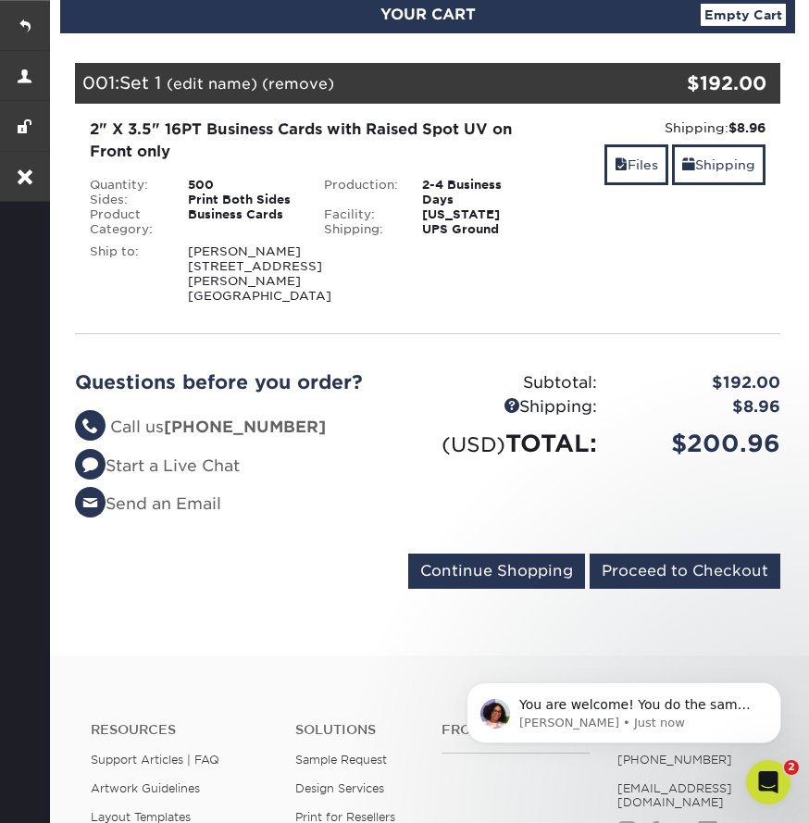
scroll to position [0, 0]
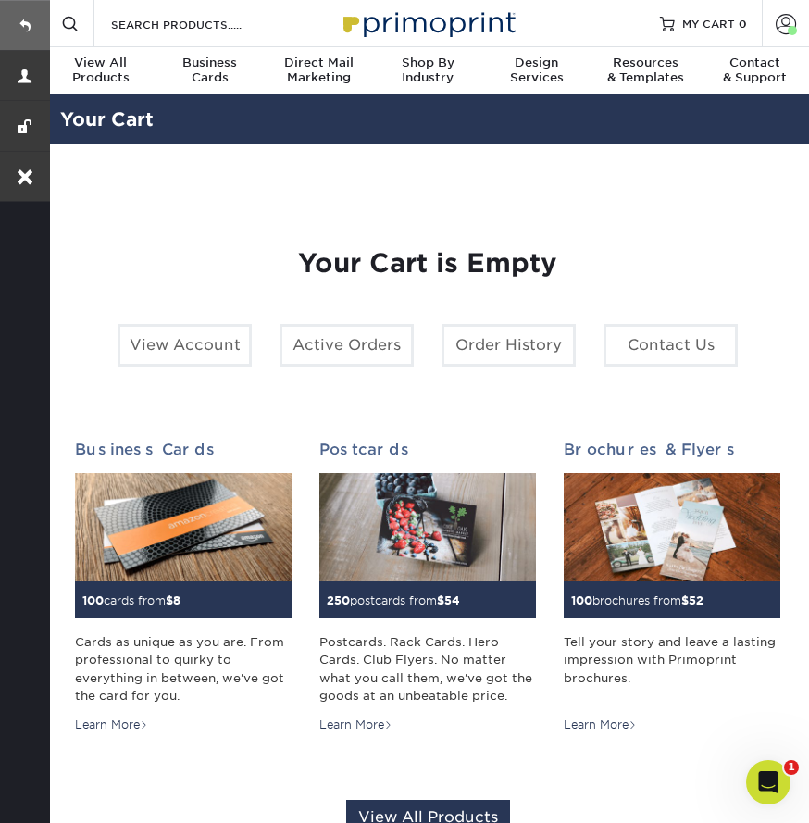
click at [24, 22] on link at bounding box center [25, 25] width 50 height 50
